Goal: Information Seeking & Learning: Learn about a topic

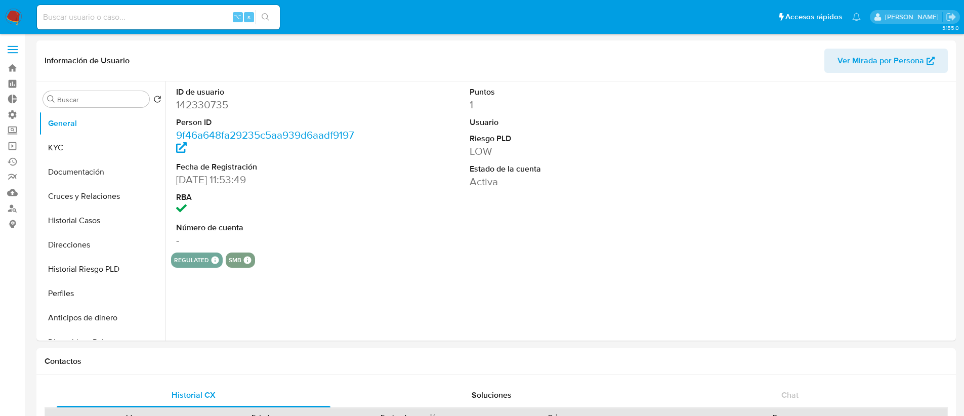
select select "10"
click at [54, 20] on input at bounding box center [158, 17] width 243 height 13
paste input "1867812221"
type input "1867812221"
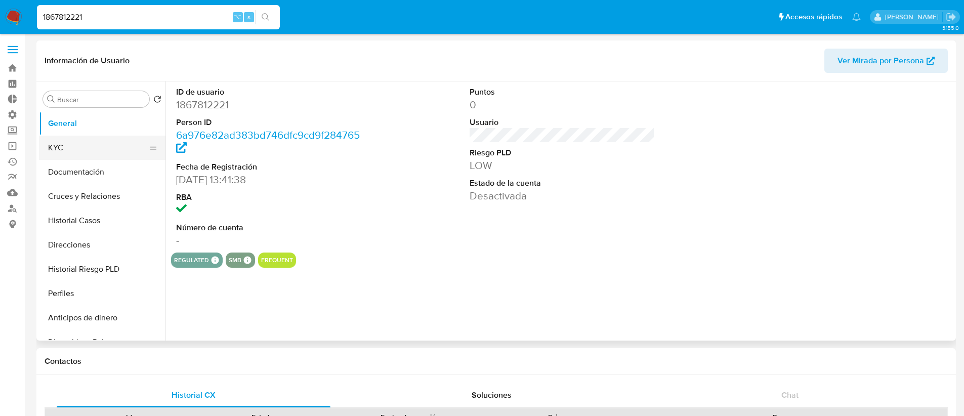
select select "10"
click at [123, 145] on button "KYC" at bounding box center [98, 148] width 118 height 24
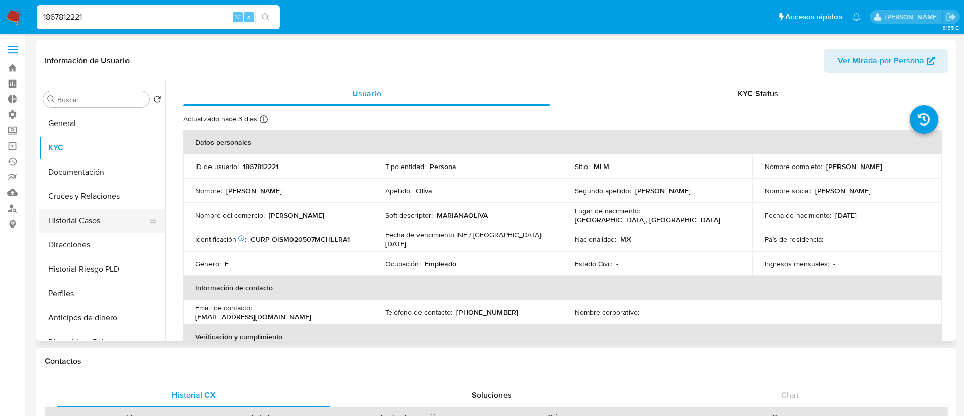
click at [103, 220] on button "Historial Casos" at bounding box center [98, 220] width 118 height 24
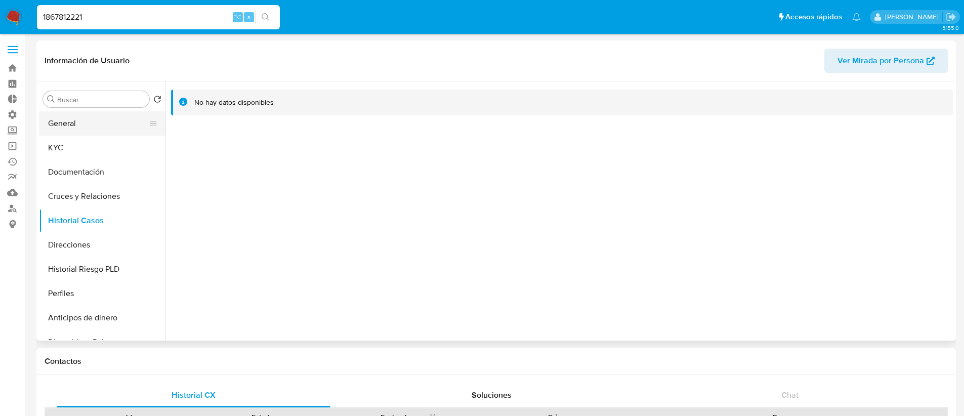
click at [100, 127] on button "General" at bounding box center [98, 123] width 118 height 24
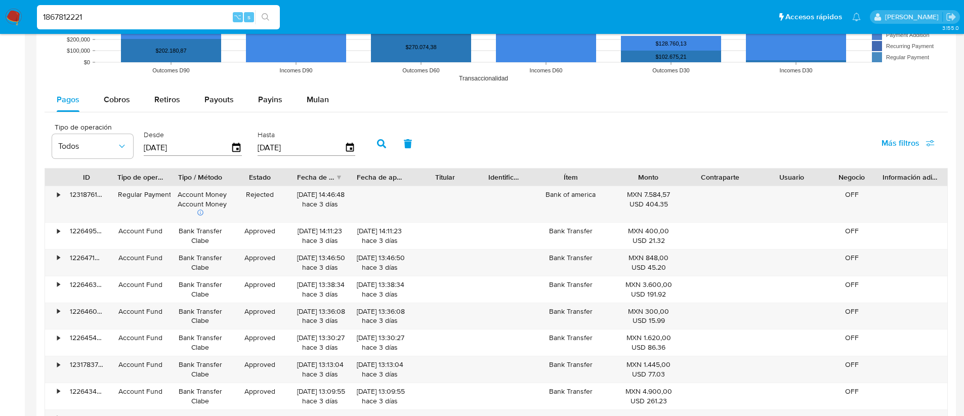
scroll to position [827, 0]
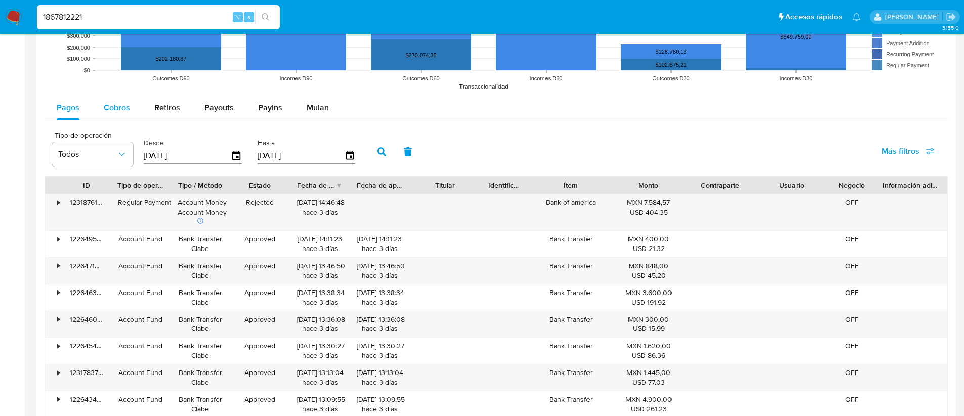
click at [115, 113] on span "Cobros" at bounding box center [117, 108] width 26 height 12
select select "10"
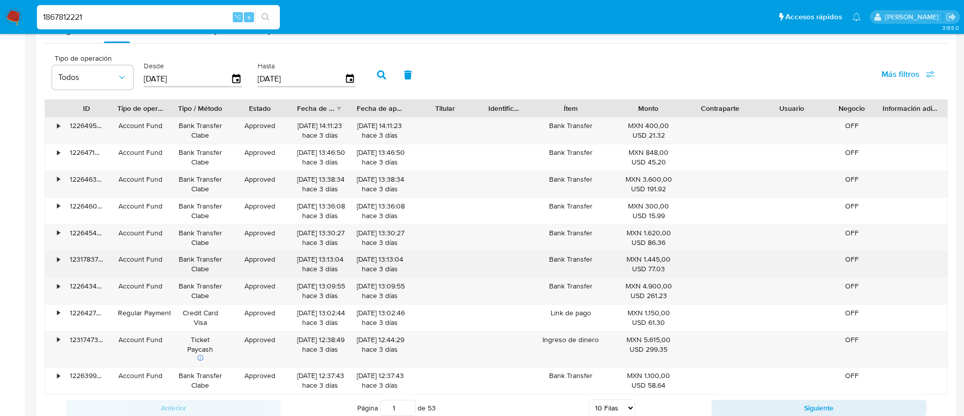
scroll to position [943, 0]
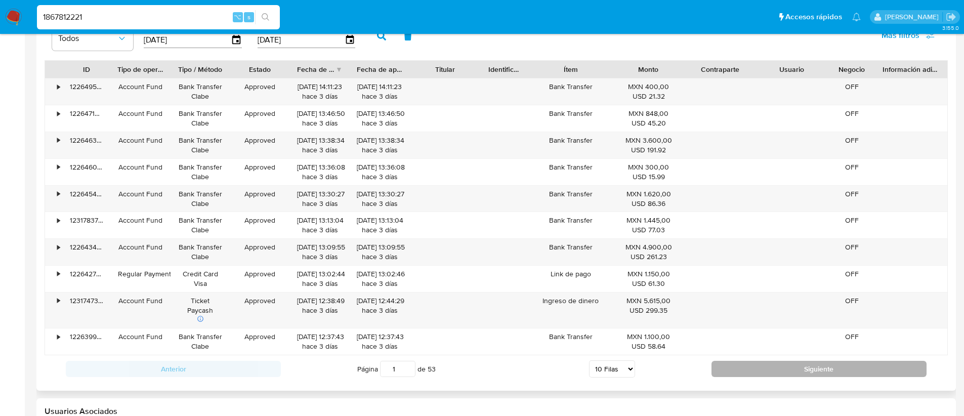
click at [741, 362] on button "Siguiente" at bounding box center [818, 369] width 215 height 16
type input "2"
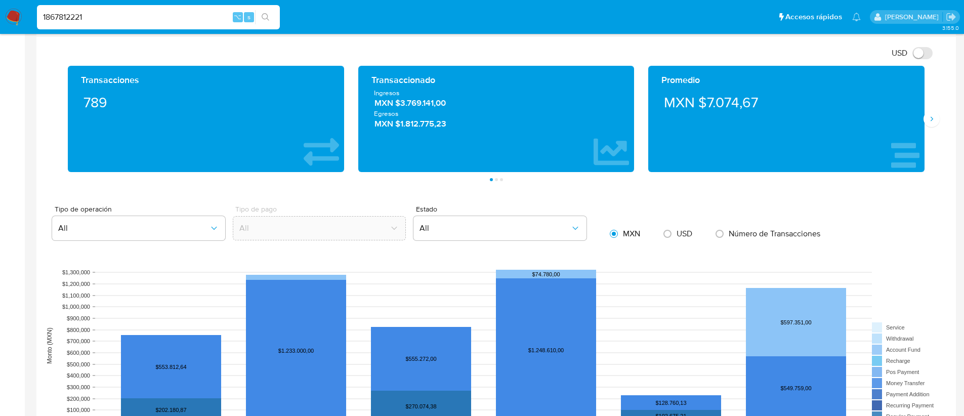
scroll to position [0, 0]
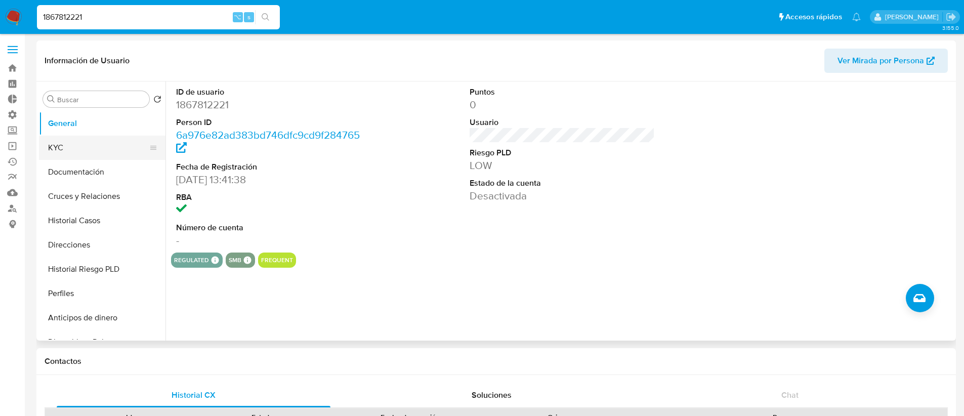
click at [88, 143] on button "KYC" at bounding box center [98, 148] width 118 height 24
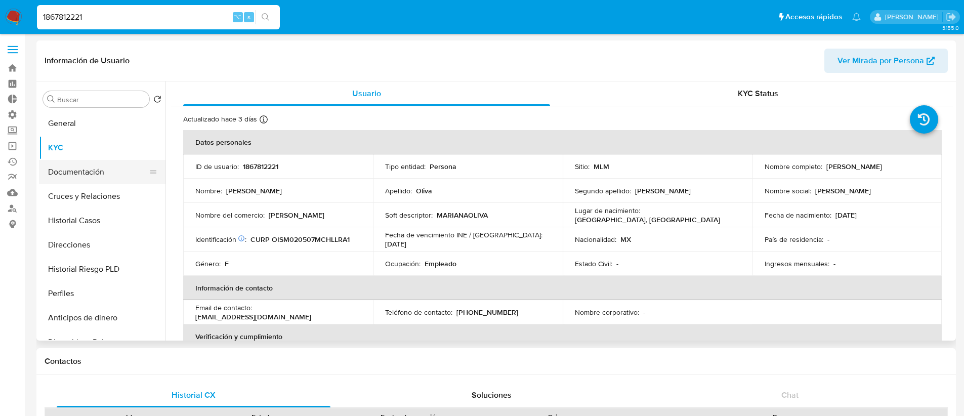
click at [100, 181] on button "Documentación" at bounding box center [98, 172] width 118 height 24
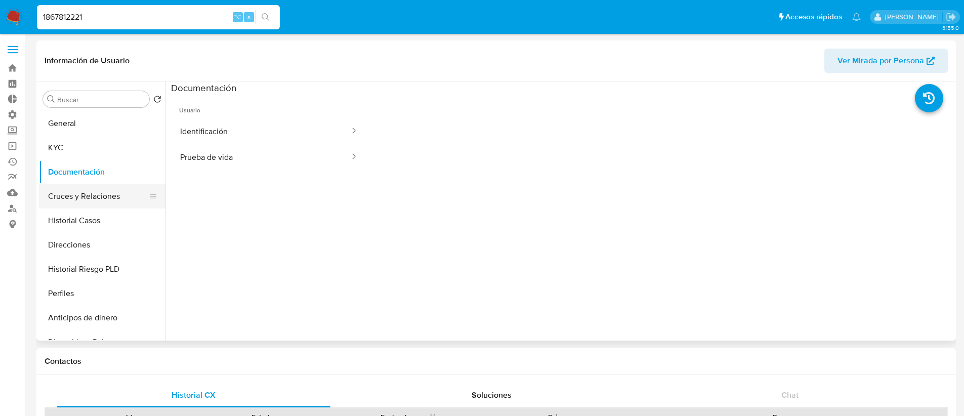
click at [123, 200] on button "Cruces y Relaciones" at bounding box center [98, 196] width 118 height 24
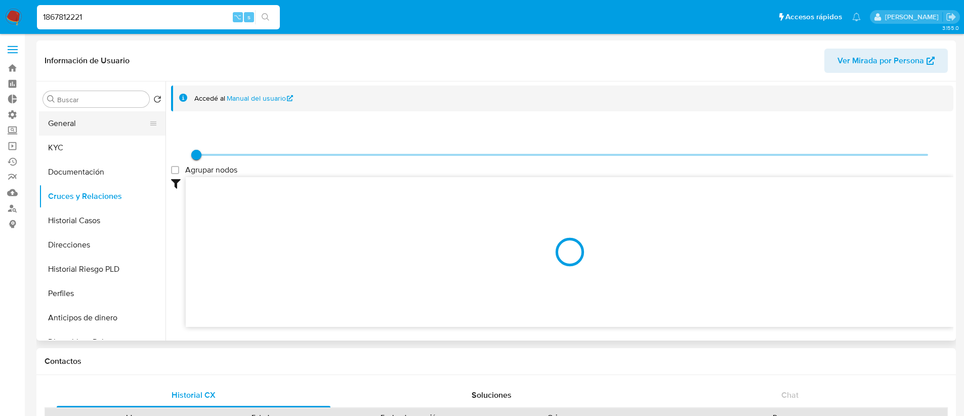
click at [105, 122] on button "General" at bounding box center [98, 123] width 118 height 24
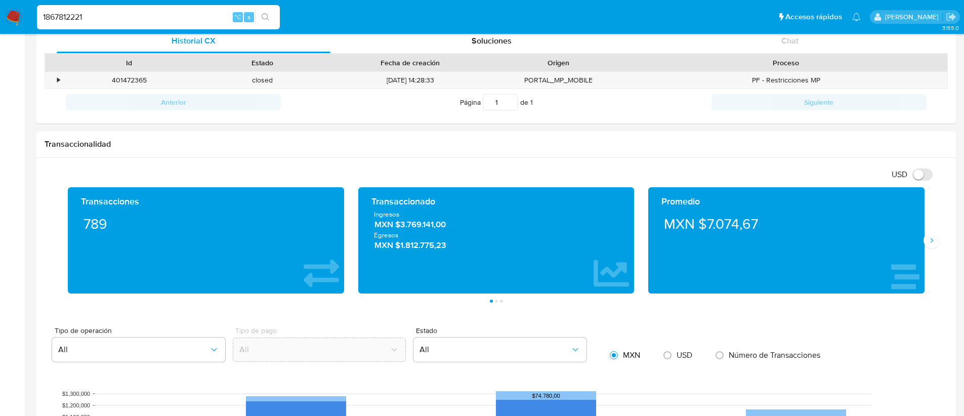
scroll to position [628, 0]
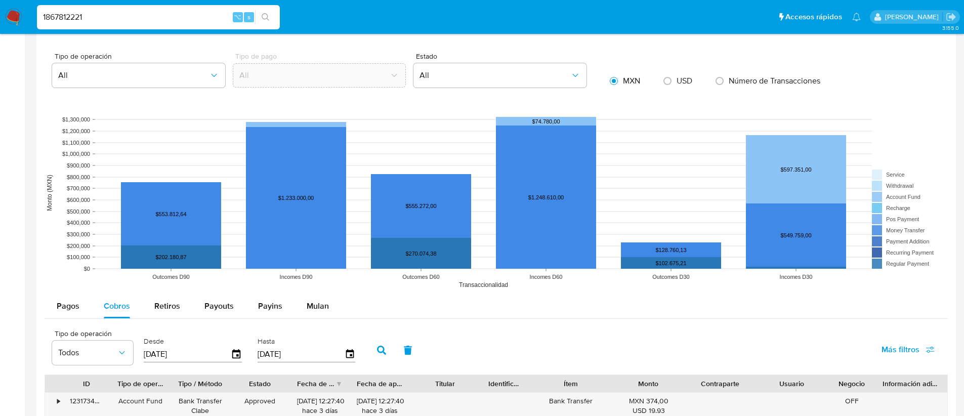
click at [680, 81] on span "USD" at bounding box center [685, 81] width 16 height 12
click at [676, 81] on input "radio" at bounding box center [667, 81] width 16 height 16
radio input "true"
click at [621, 83] on input "radio" at bounding box center [614, 81] width 16 height 16
radio input "true"
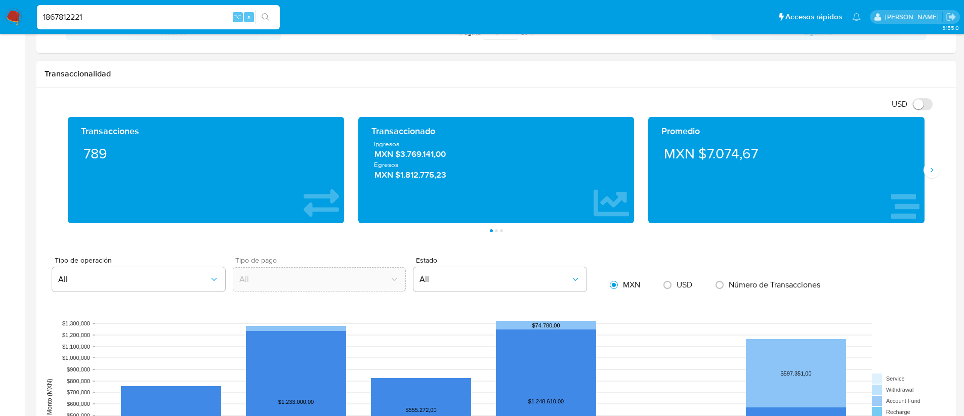
scroll to position [0, 0]
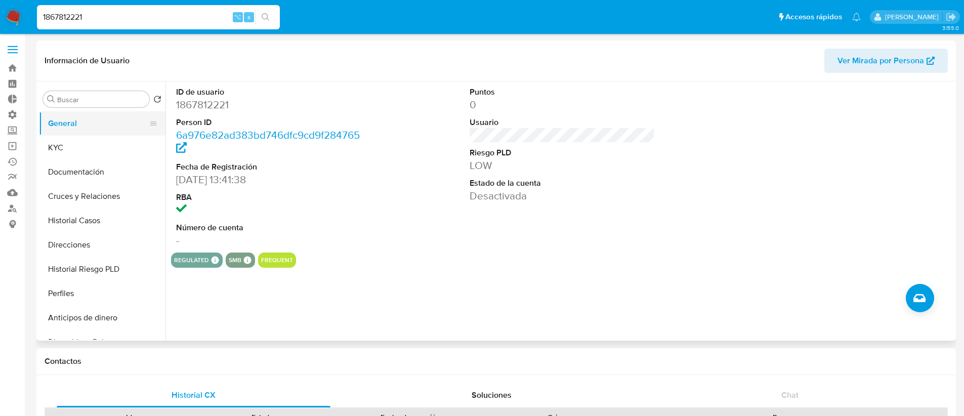
click at [97, 132] on button "General" at bounding box center [98, 123] width 118 height 24
click at [99, 142] on button "KYC" at bounding box center [98, 148] width 118 height 24
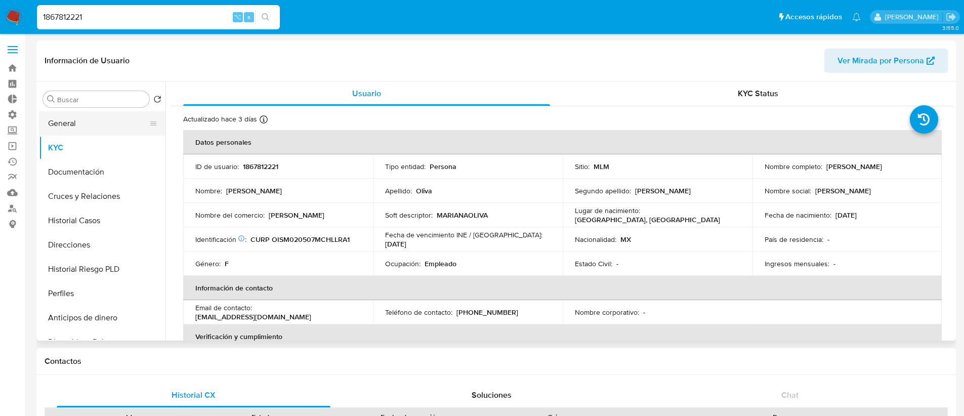
click at [106, 126] on button "General" at bounding box center [98, 123] width 118 height 24
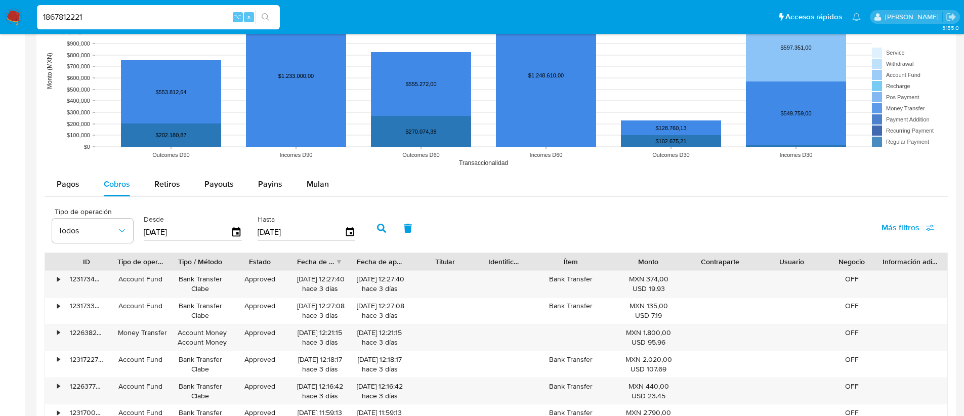
scroll to position [820, 0]
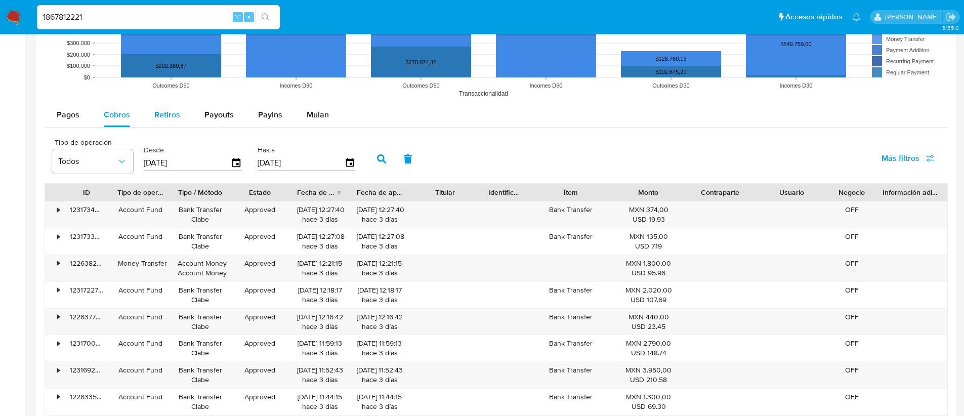
click at [164, 117] on span "Retiros" at bounding box center [167, 115] width 26 height 12
select select "10"
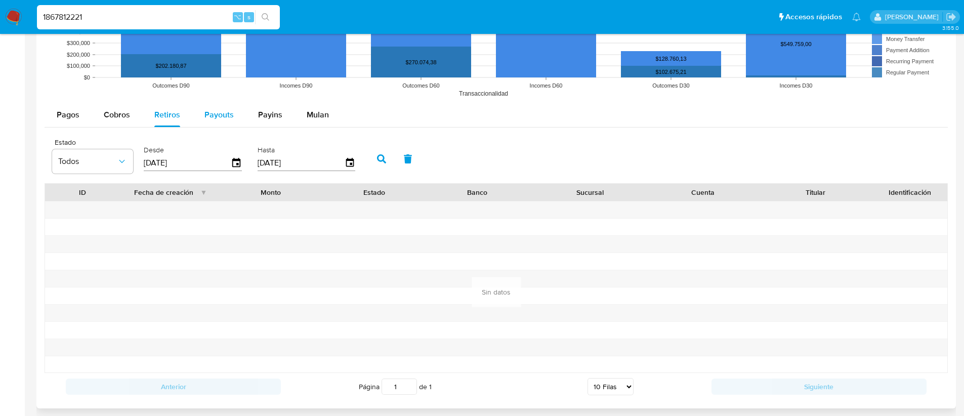
click at [225, 117] on span "Payouts" at bounding box center [218, 115] width 29 height 12
select select "10"
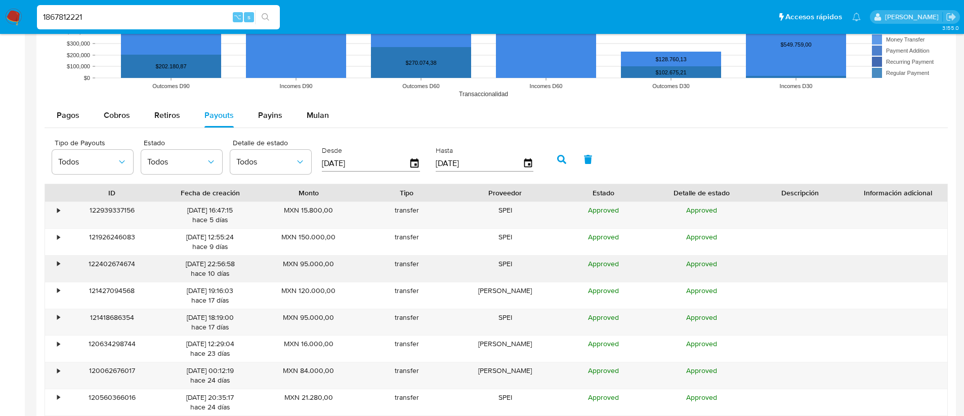
scroll to position [504, 0]
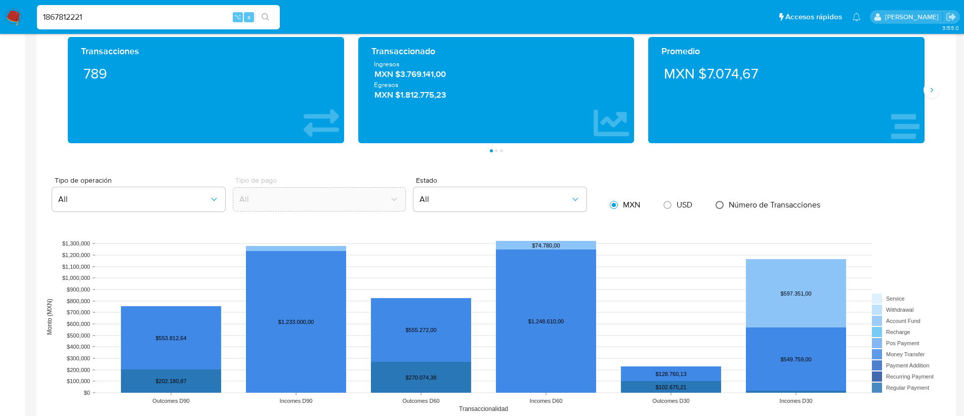
click at [720, 206] on input "radio" at bounding box center [719, 205] width 16 height 16
radio input "true"
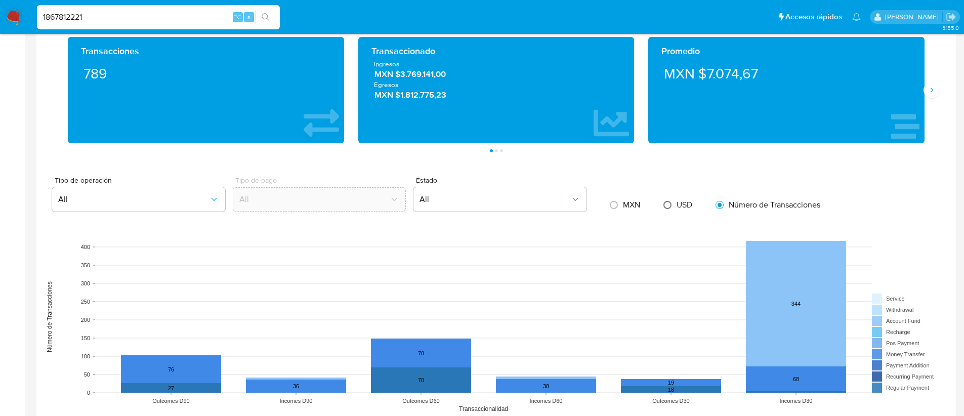
click at [663, 204] on input "radio" at bounding box center [667, 205] width 16 height 16
radio input "true"
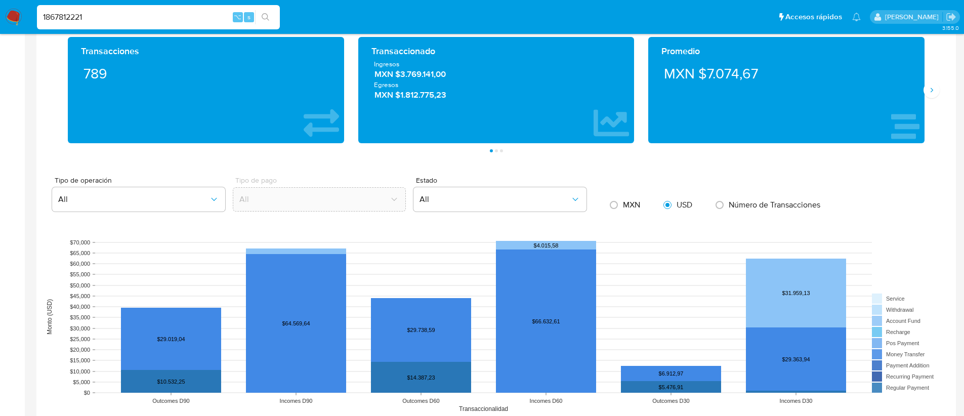
click at [626, 205] on span "MXN" at bounding box center [631, 205] width 17 height 12
click at [622, 205] on input "radio" at bounding box center [614, 205] width 16 height 16
radio input "true"
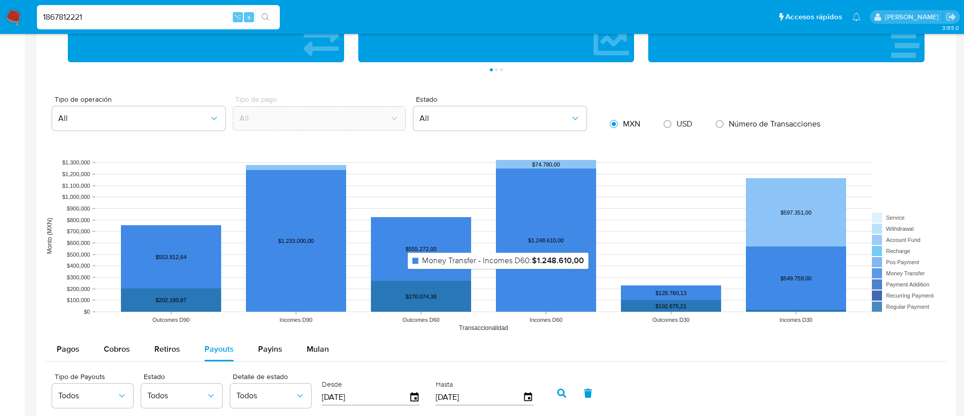
scroll to position [450, 0]
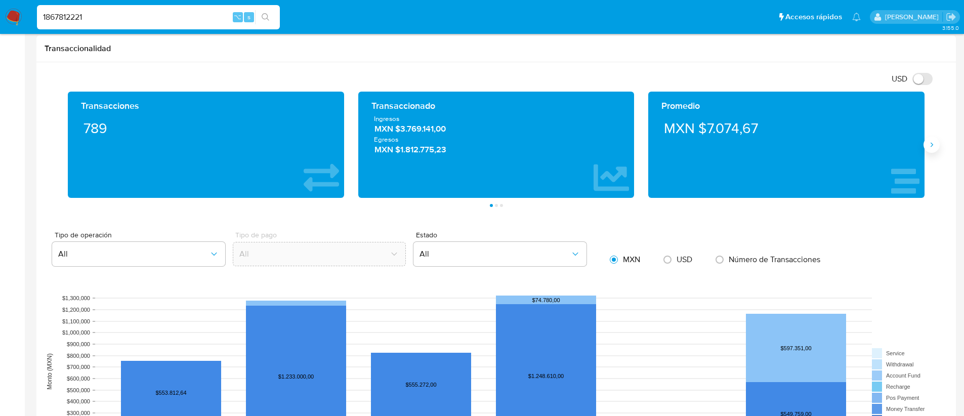
click at [934, 150] on button "Siguiente" at bounding box center [931, 145] width 16 height 16
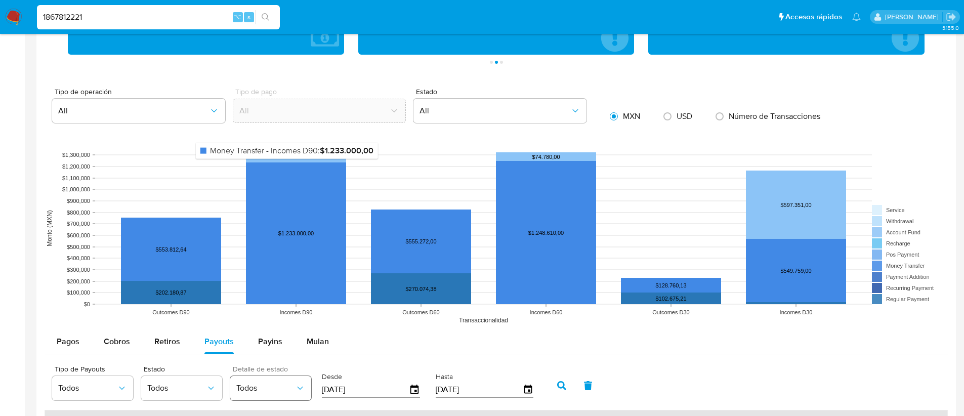
scroll to position [676, 0]
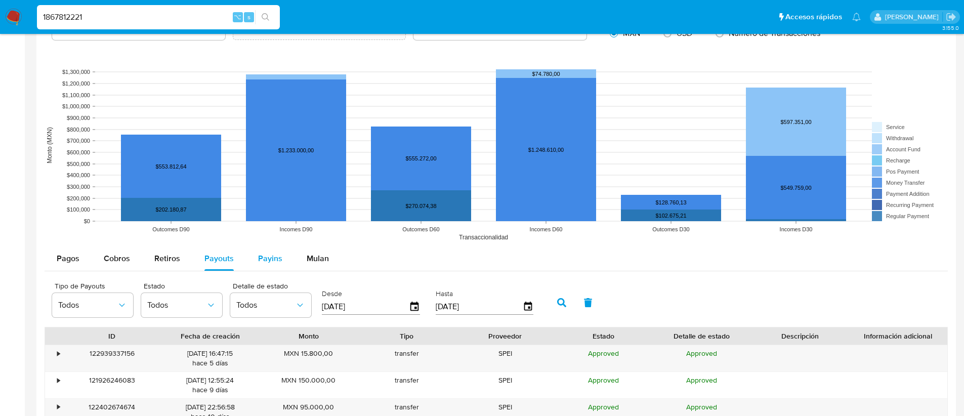
click at [251, 264] on button "Payins" at bounding box center [270, 258] width 49 height 24
select select "10"
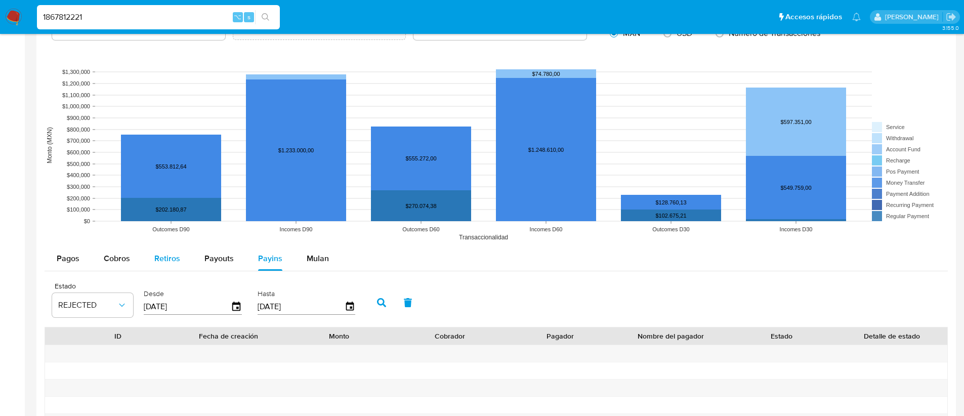
click at [176, 261] on span "Retiros" at bounding box center [167, 259] width 26 height 12
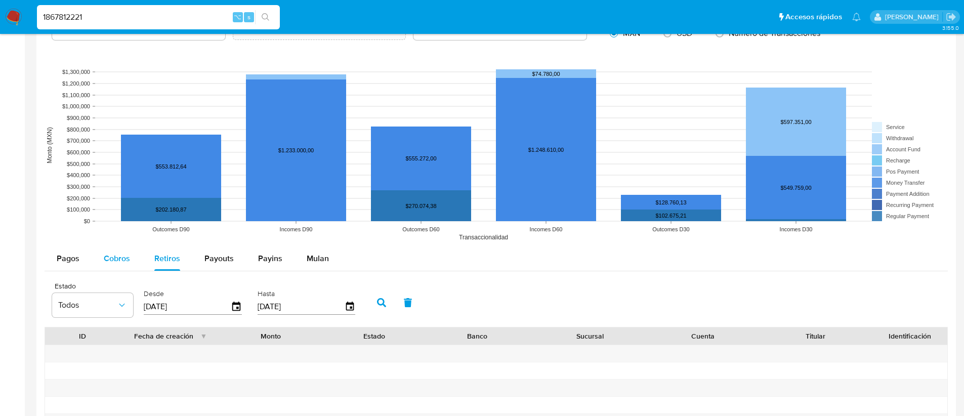
click at [116, 258] on span "Cobros" at bounding box center [117, 259] width 26 height 12
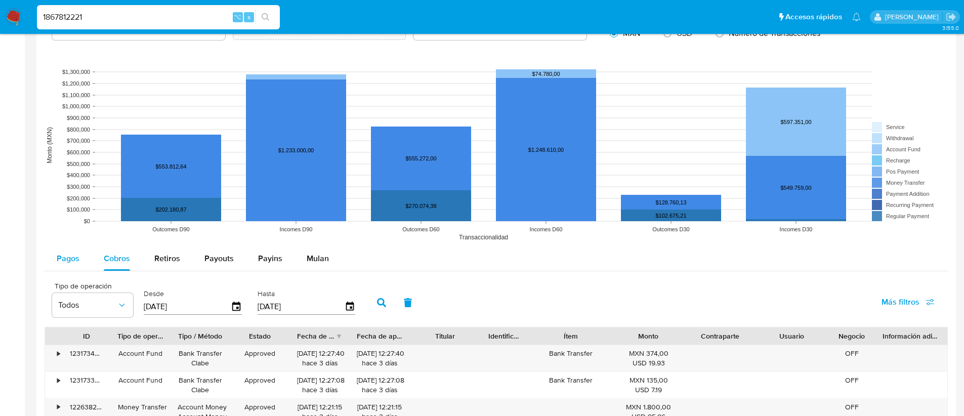
click at [75, 257] on span "Pagos" at bounding box center [68, 259] width 23 height 12
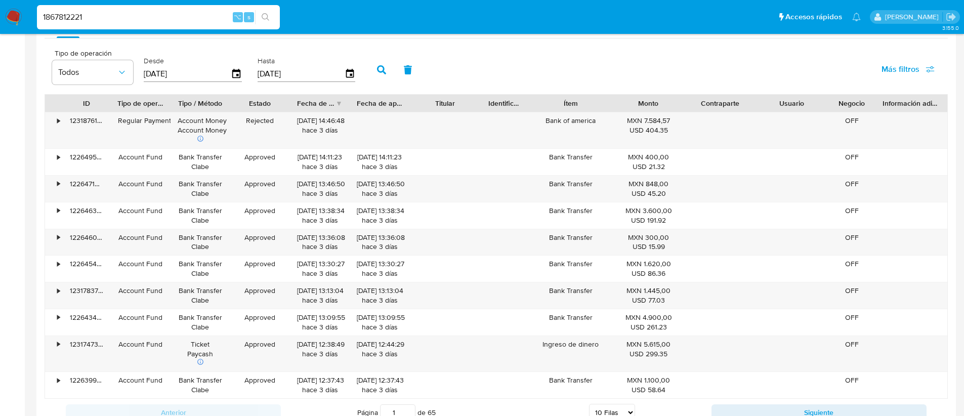
scroll to position [887, 0]
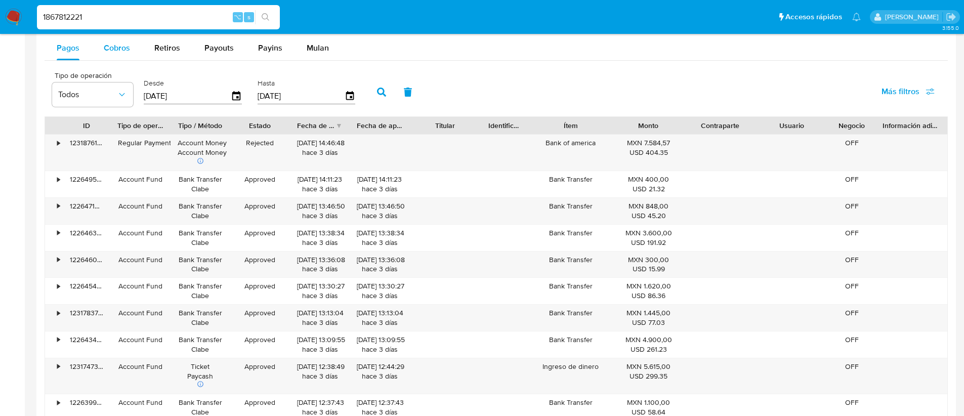
click at [129, 58] on div "Cobros" at bounding box center [117, 48] width 26 height 24
